Goal: Entertainment & Leisure: Consume media (video, audio)

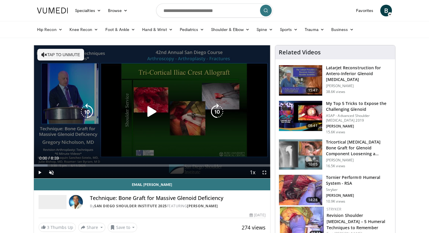
click at [79, 62] on div "10 seconds Tap to unmute" at bounding box center [152, 111] width 236 height 133
click at [67, 49] on button "Tap to unmute" at bounding box center [60, 55] width 47 height 12
click at [213, 113] on icon "Video Player" at bounding box center [217, 111] width 16 height 16
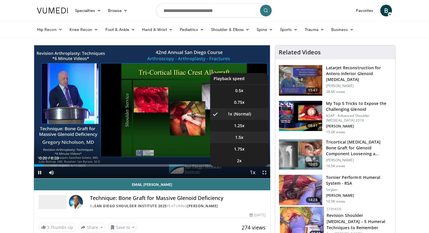
click at [242, 136] on span "1.5x" at bounding box center [239, 137] width 8 height 6
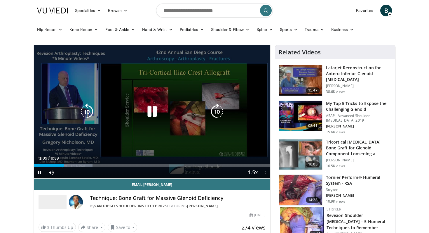
click at [148, 111] on icon "Video Player" at bounding box center [152, 111] width 16 height 16
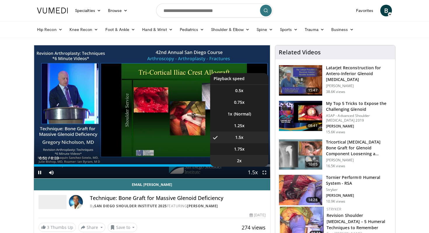
click at [243, 155] on li "2x" at bounding box center [239, 161] width 58 height 12
